Goal: Task Accomplishment & Management: Manage account settings

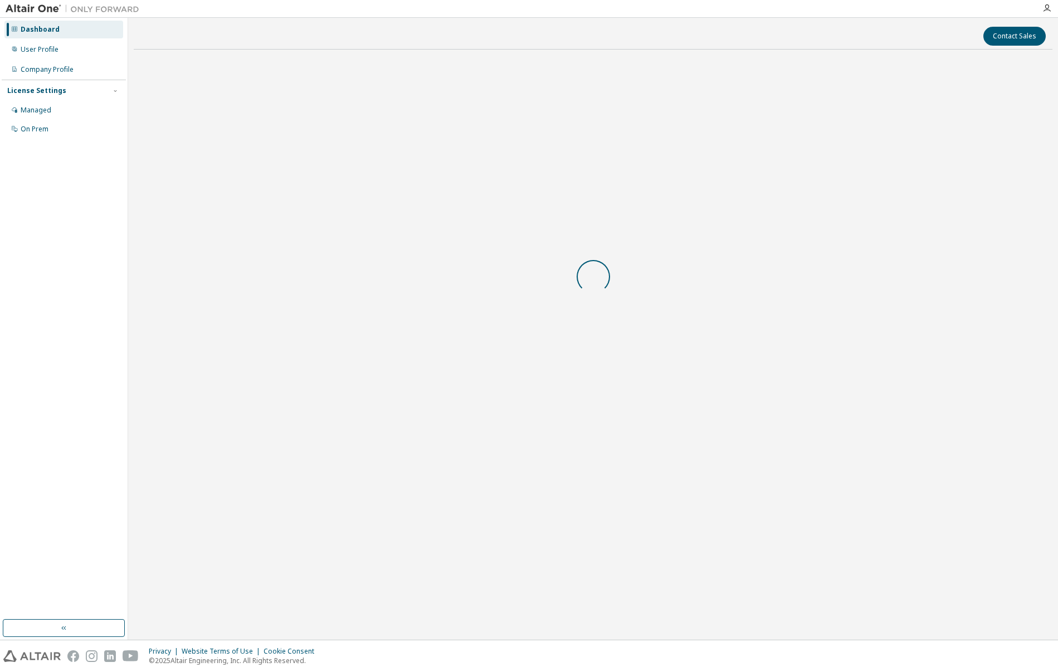
click at [653, 376] on body "Dashboard User Profile Company Profile License Settings Managed On Prem Contact…" at bounding box center [529, 336] width 1058 height 672
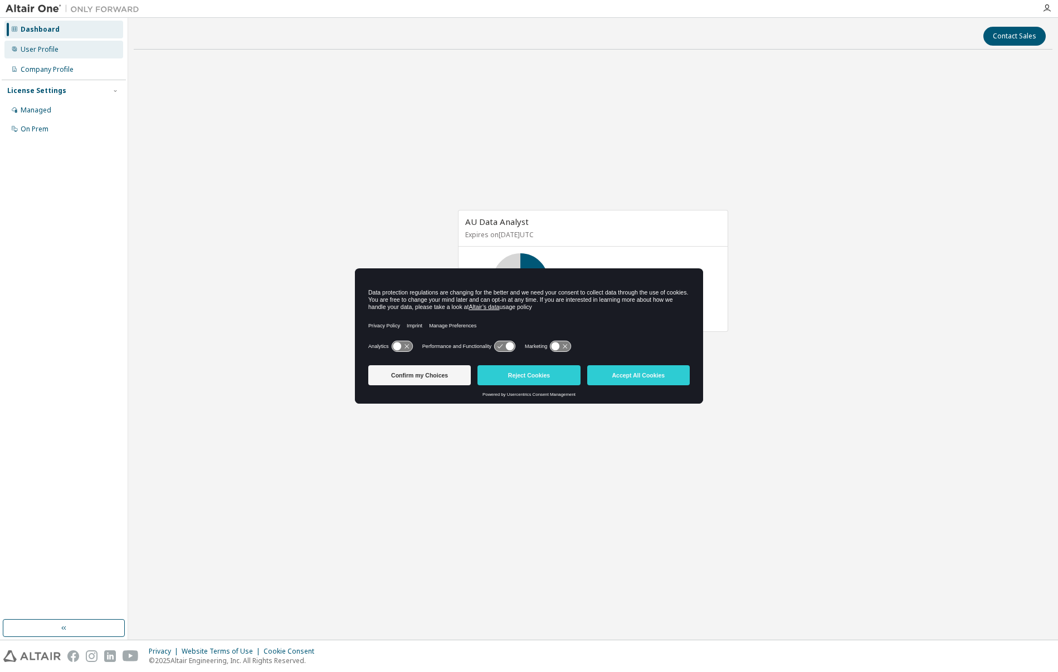
click at [53, 52] on div "User Profile" at bounding box center [40, 49] width 38 height 9
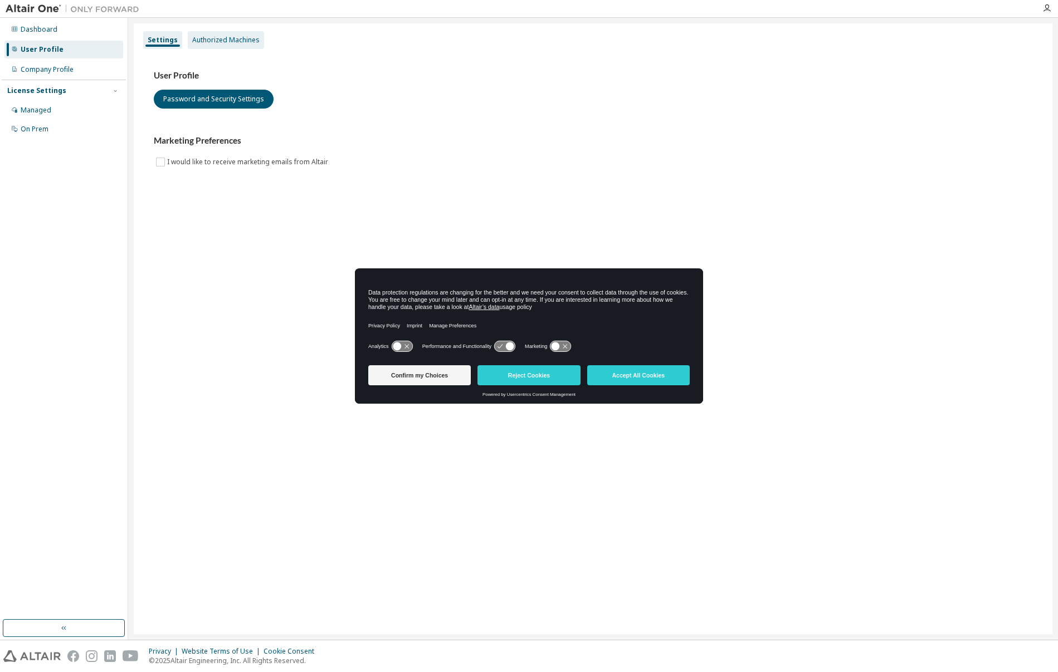
click at [220, 45] on div "Authorized Machines" at bounding box center [226, 40] width 76 height 18
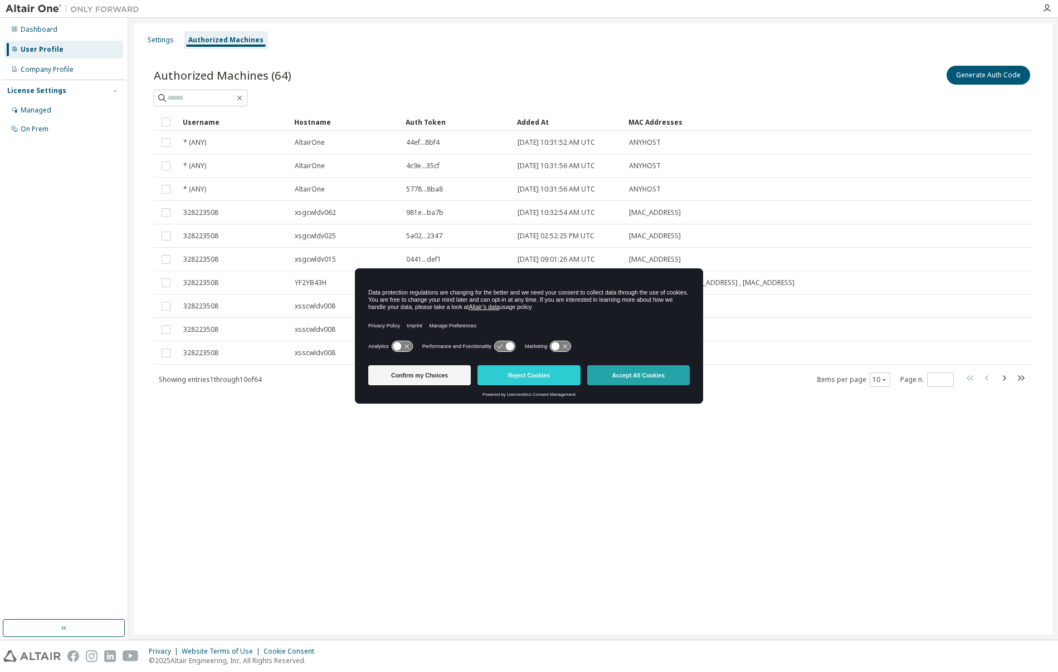
click at [632, 377] on button "Accept All Cookies" at bounding box center [638, 375] width 103 height 20
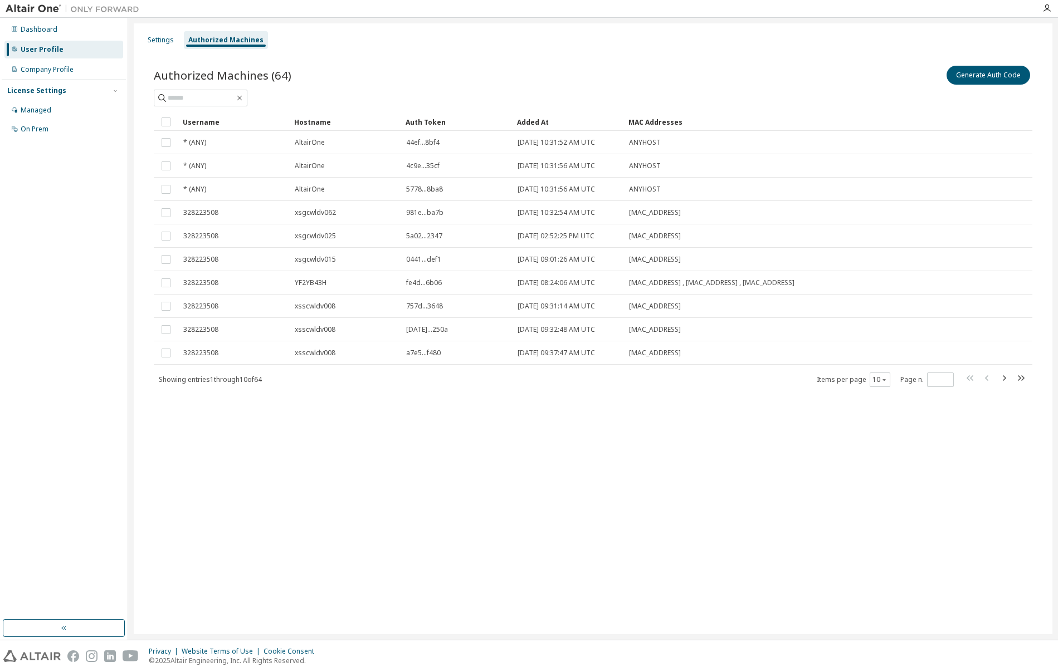
click at [971, 86] on div "Generate Auth Code" at bounding box center [813, 75] width 440 height 23
click at [971, 78] on button "Generate Auth Code" at bounding box center [989, 75] width 84 height 19
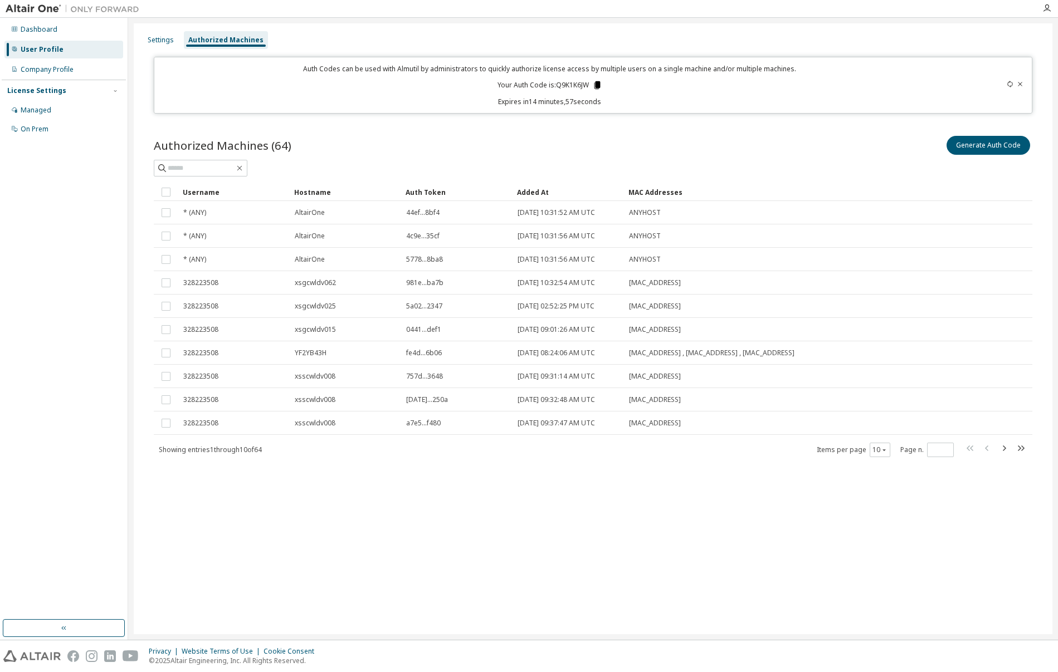
click at [597, 82] on icon at bounding box center [597, 85] width 6 height 8
